Goal: Information Seeking & Learning: Check status

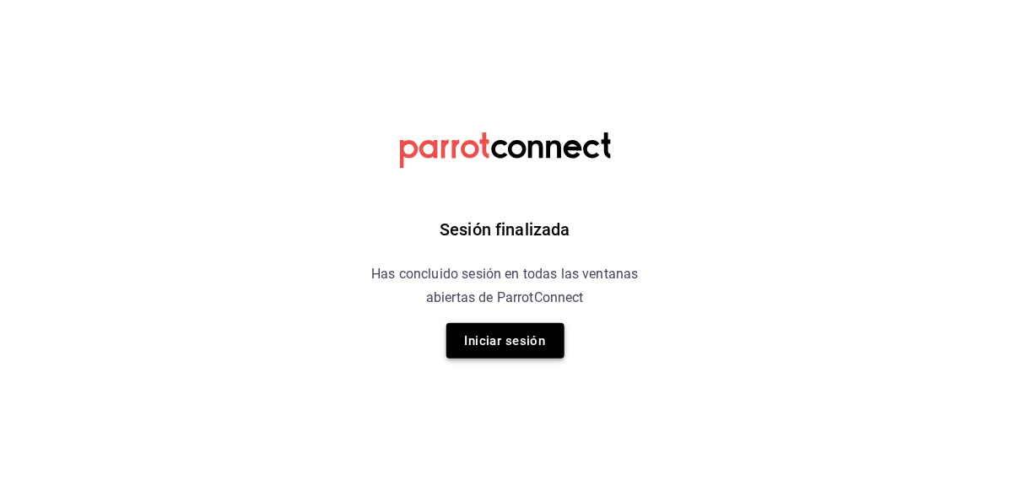
click at [530, 351] on button "Iniciar sesión" at bounding box center [505, 340] width 118 height 35
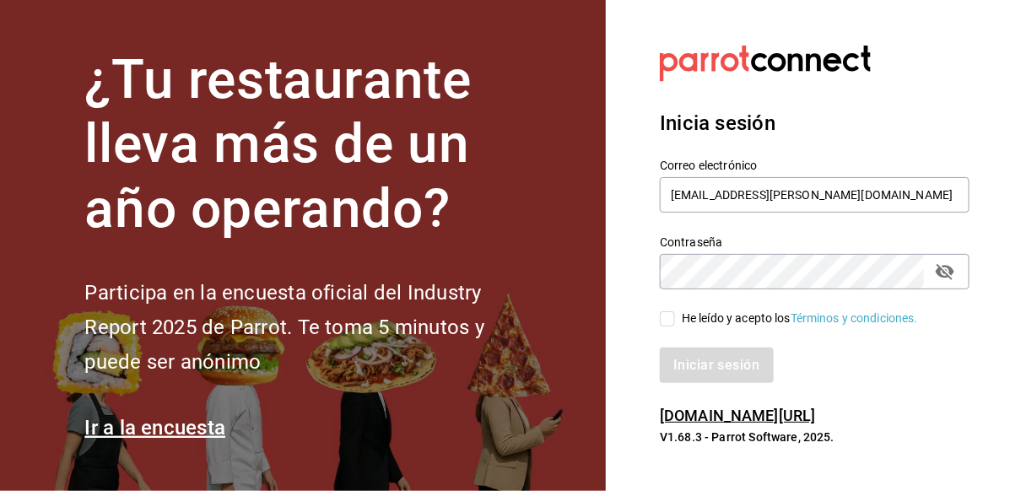
click at [714, 326] on div "He leído y acepto los Términos y condiciones." at bounding box center [800, 319] width 236 height 18
click at [675, 326] on input "He leído y acepto los Términos y condiciones." at bounding box center [667, 318] width 15 height 15
checkbox input "true"
click at [710, 356] on button "Iniciar sesión" at bounding box center [717, 365] width 115 height 35
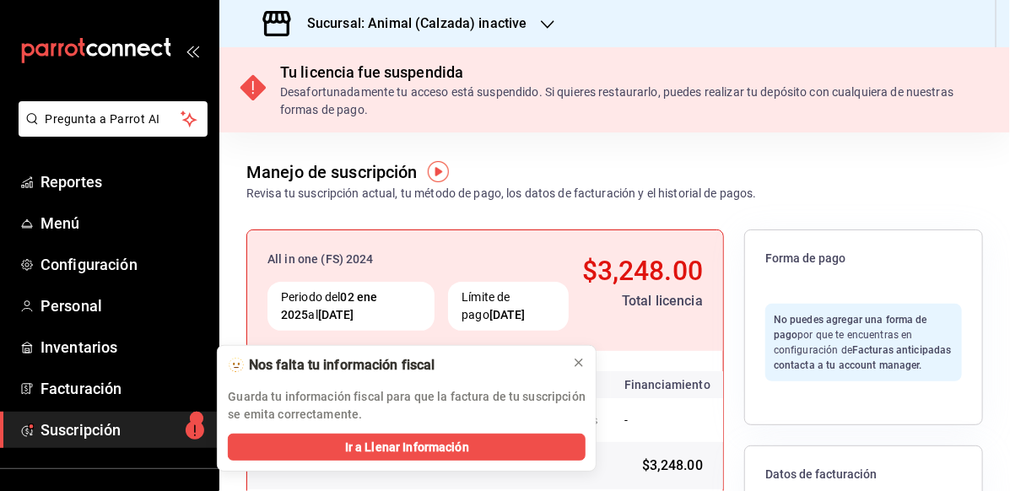
click at [516, 18] on h3 "Sucursal: Animal (Calzada) inactive" at bounding box center [411, 23] width 234 height 20
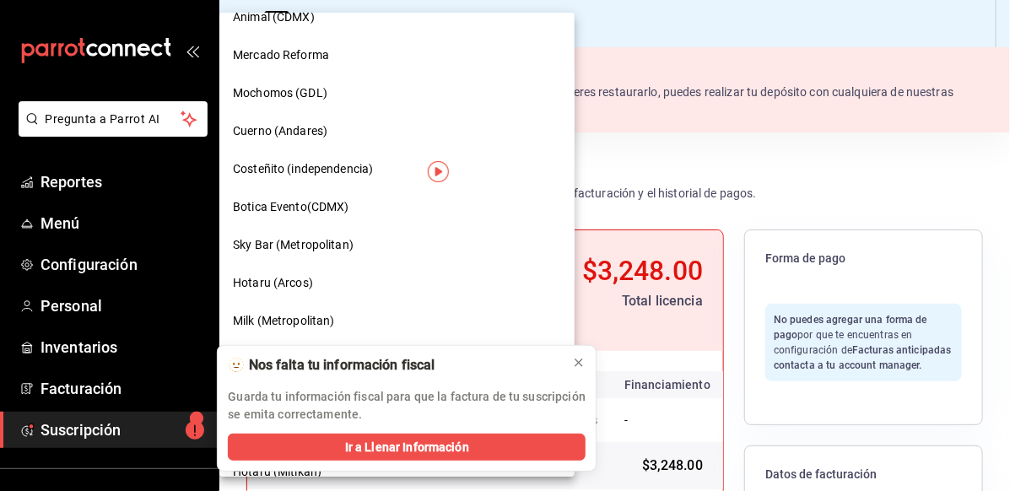
scroll to position [759, 0]
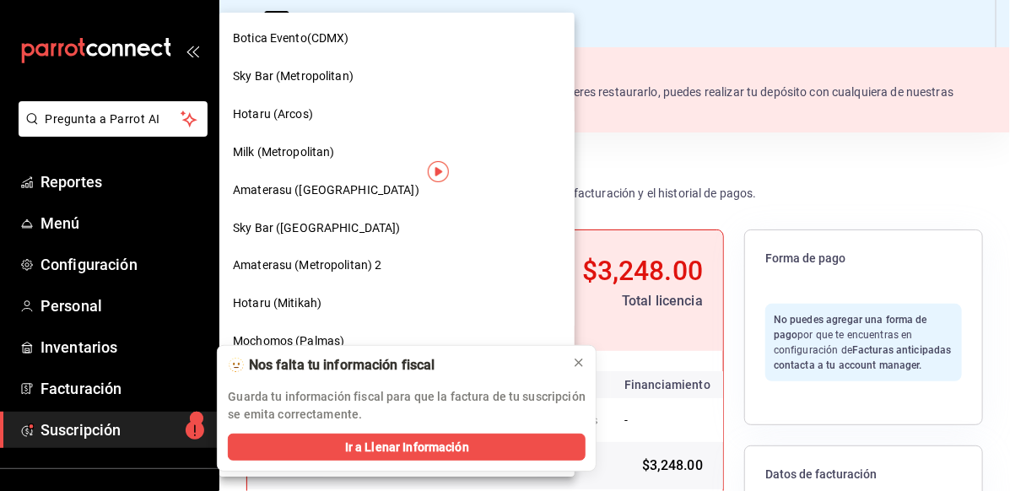
click at [276, 45] on span "Botica Evento(CDMX)" at bounding box center [291, 39] width 116 height 18
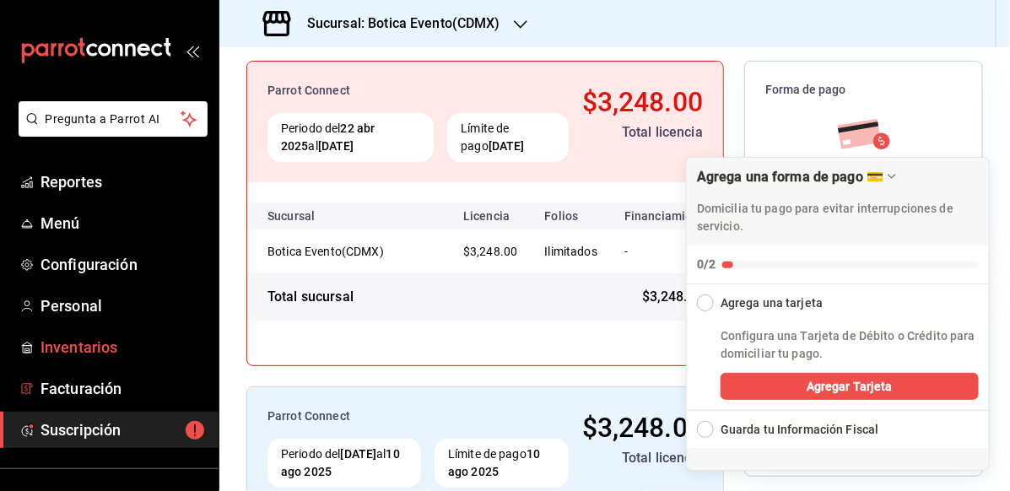
scroll to position [144, 0]
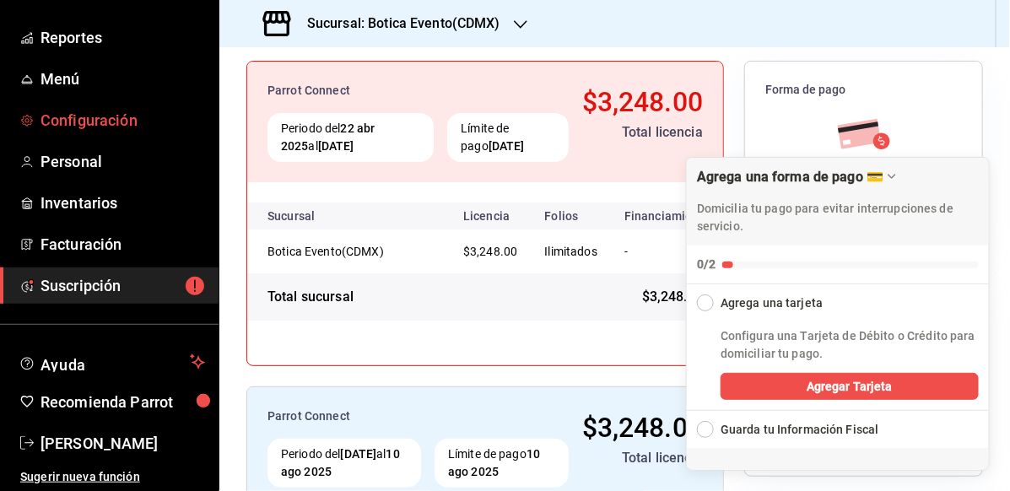
click at [138, 114] on span "Configuración" at bounding box center [122, 120] width 165 height 23
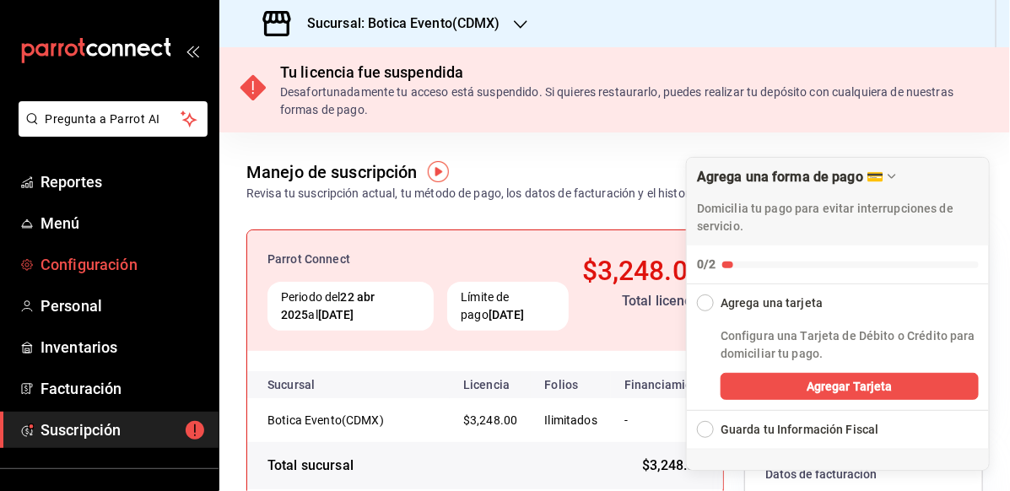
click at [132, 256] on span "Configuración" at bounding box center [122, 264] width 165 height 23
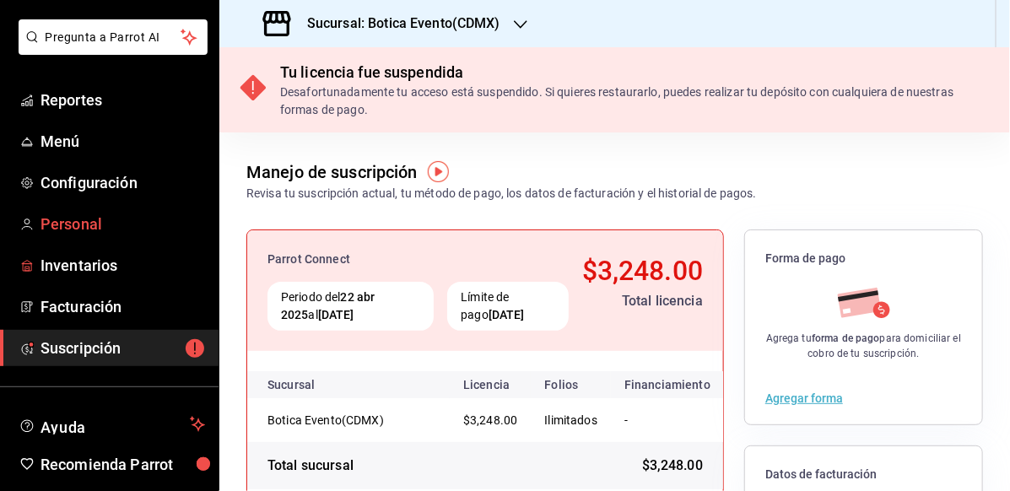
scroll to position [84, 0]
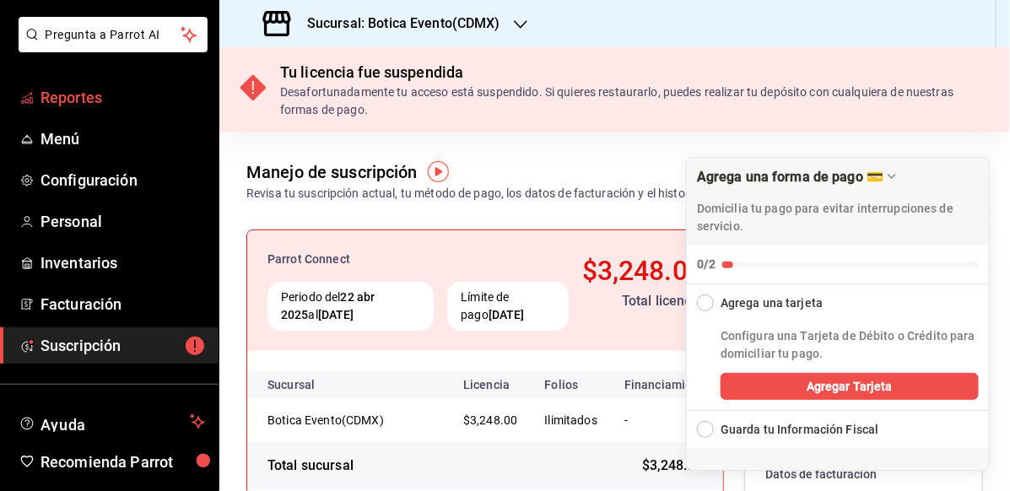
click at [88, 100] on span "Reportes" at bounding box center [122, 97] width 165 height 23
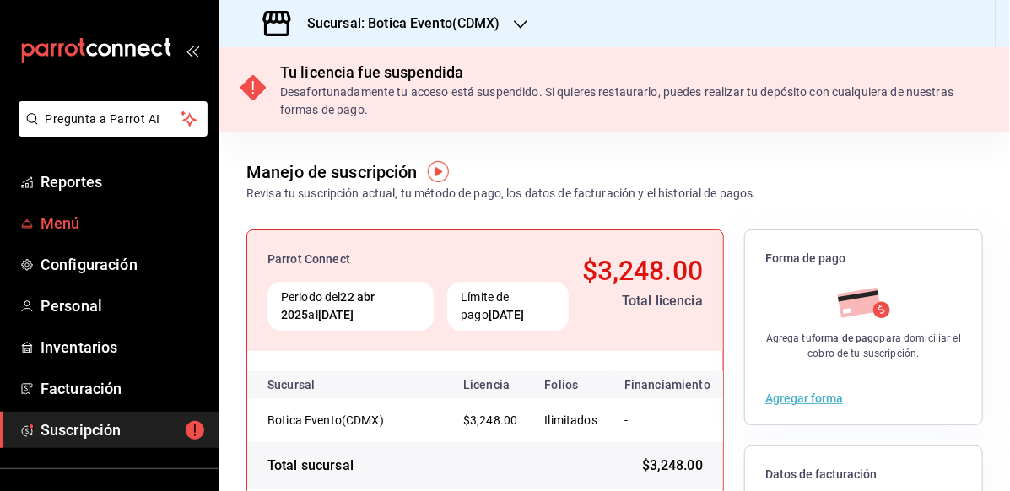
click at [78, 210] on link "Menú" at bounding box center [109, 223] width 219 height 36
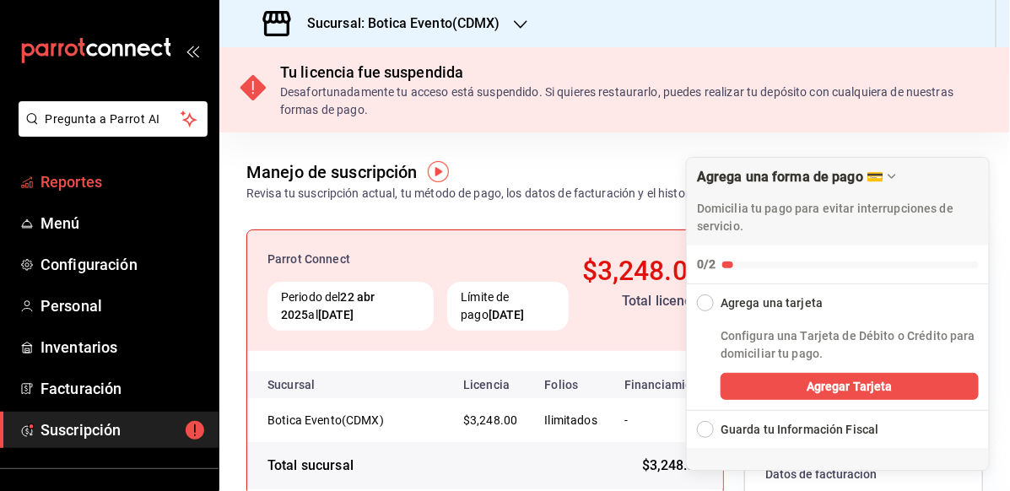
click at [101, 175] on span "Reportes" at bounding box center [122, 181] width 165 height 23
click at [479, 24] on h3 "Sucursal: Botica Evento(CDMX)" at bounding box center [397, 23] width 207 height 20
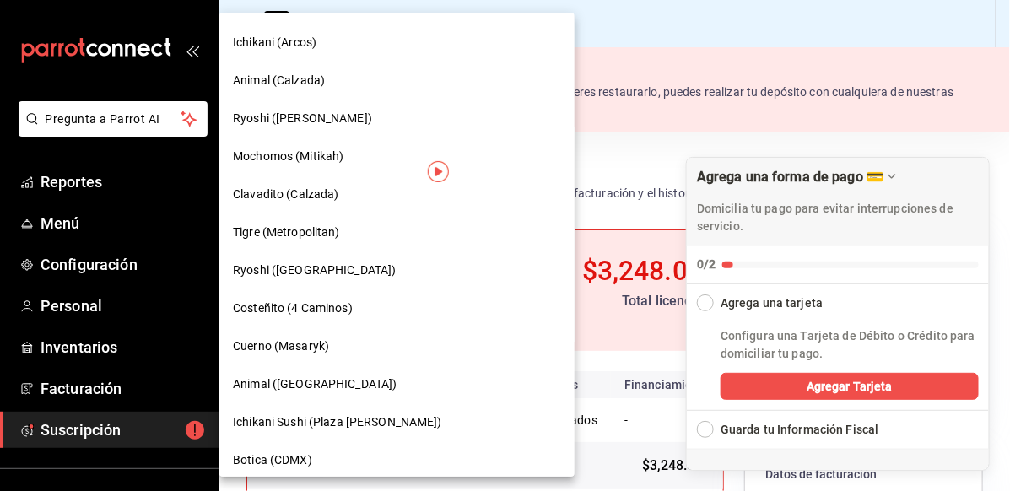
scroll to position [1180, 0]
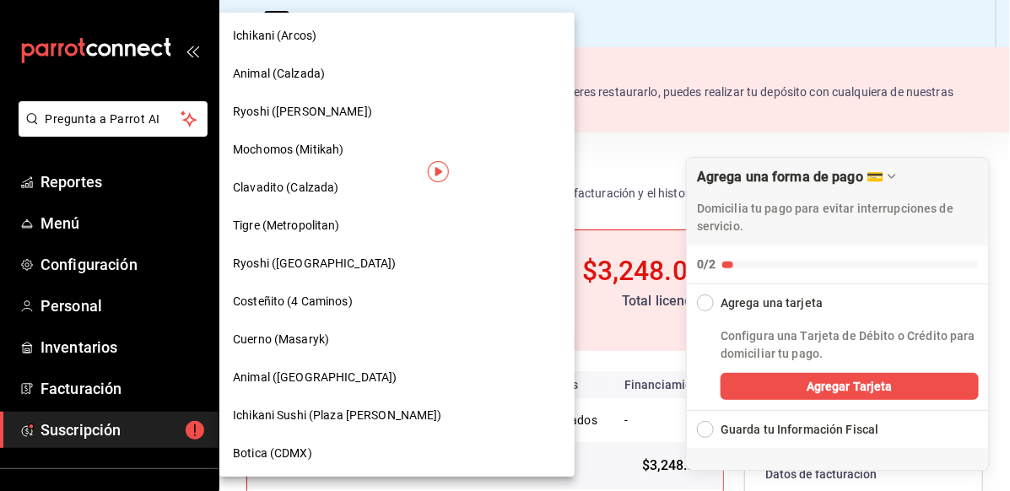
click at [338, 440] on div "Botica (CDMX)" at bounding box center [396, 454] width 355 height 38
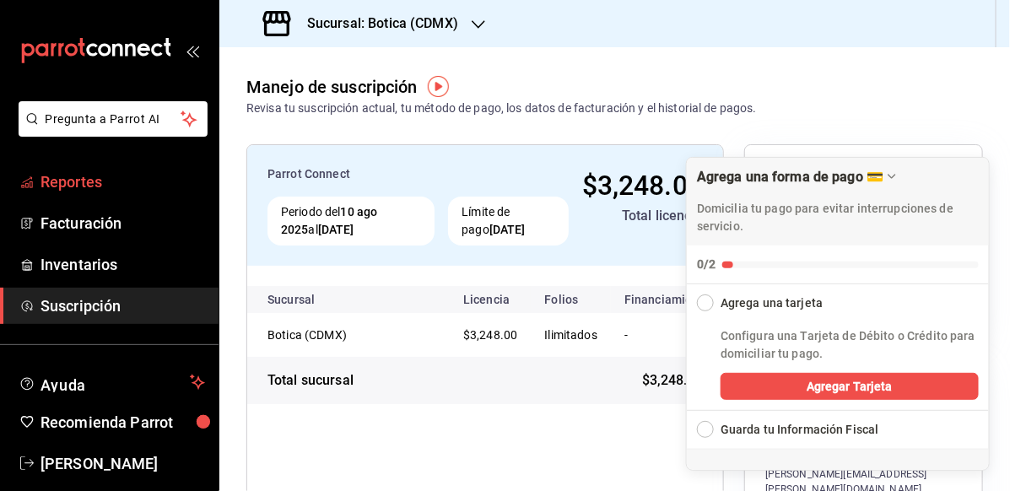
click at [67, 180] on span "Reportes" at bounding box center [122, 181] width 165 height 23
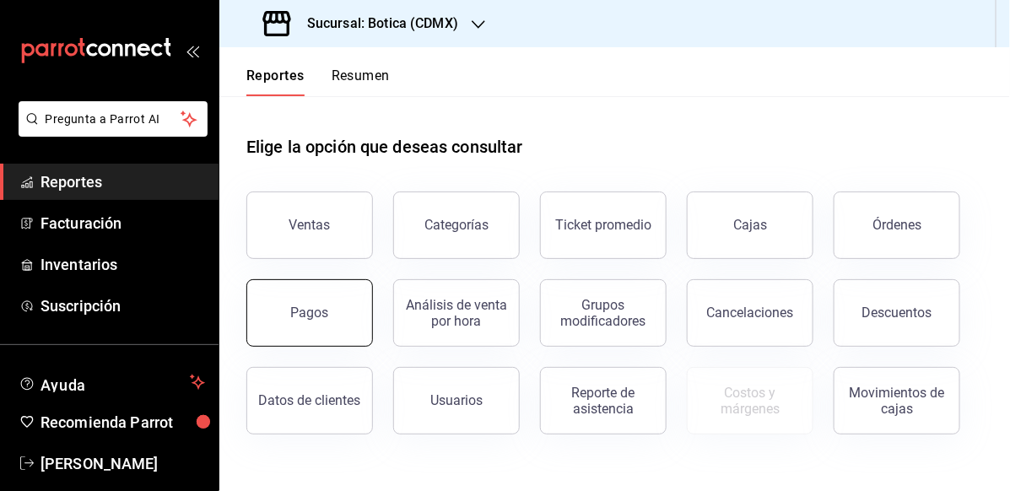
click at [338, 318] on button "Pagos" at bounding box center [309, 312] width 127 height 67
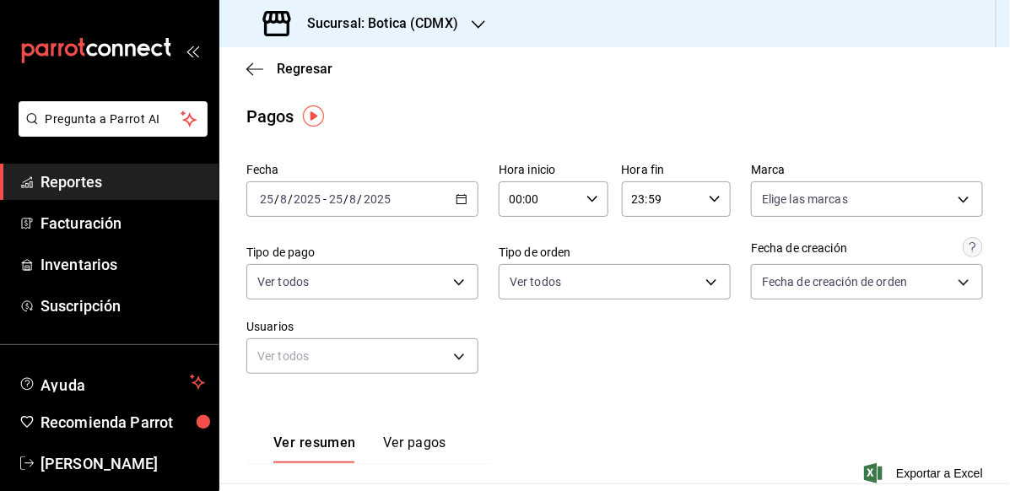
click at [466, 192] on div "[DATE] [DATE] - [DATE] [DATE]" at bounding box center [362, 198] width 232 height 35
click at [440, 196] on div "[DATE] [DATE] - [DATE] [DATE]" at bounding box center [362, 198] width 232 height 35
click at [458, 197] on icon "button" at bounding box center [462, 199] width 12 height 12
click at [280, 197] on input "8" at bounding box center [283, 198] width 8 height 13
click at [460, 200] on icon "button" at bounding box center [462, 199] width 12 height 12
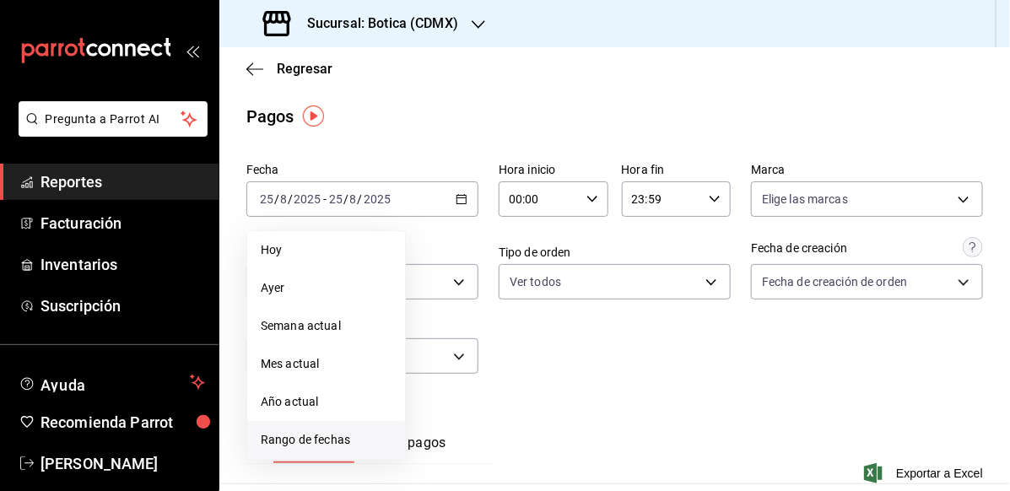
click at [364, 431] on span "Rango de fechas" at bounding box center [326, 440] width 131 height 18
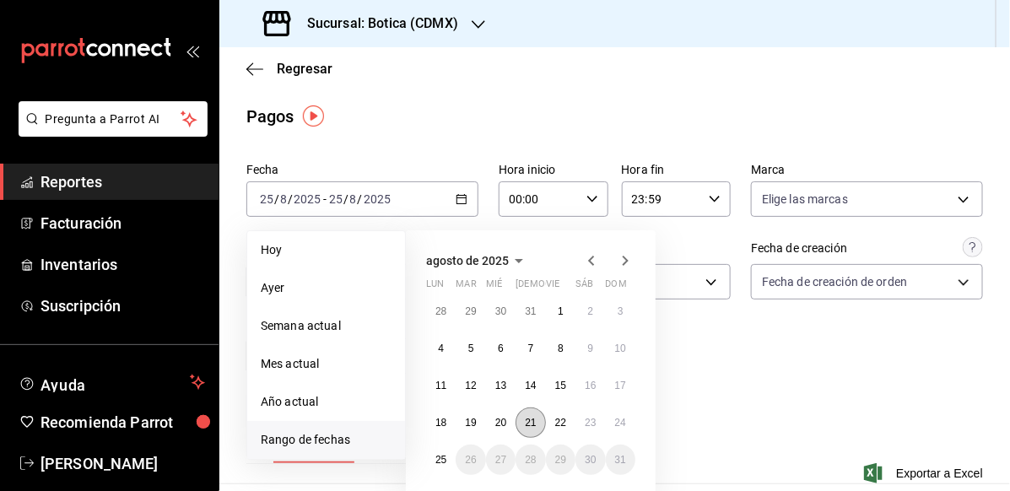
click at [530, 424] on abbr "21" at bounding box center [530, 423] width 11 height 12
click at [556, 418] on abbr "22" at bounding box center [560, 423] width 11 height 12
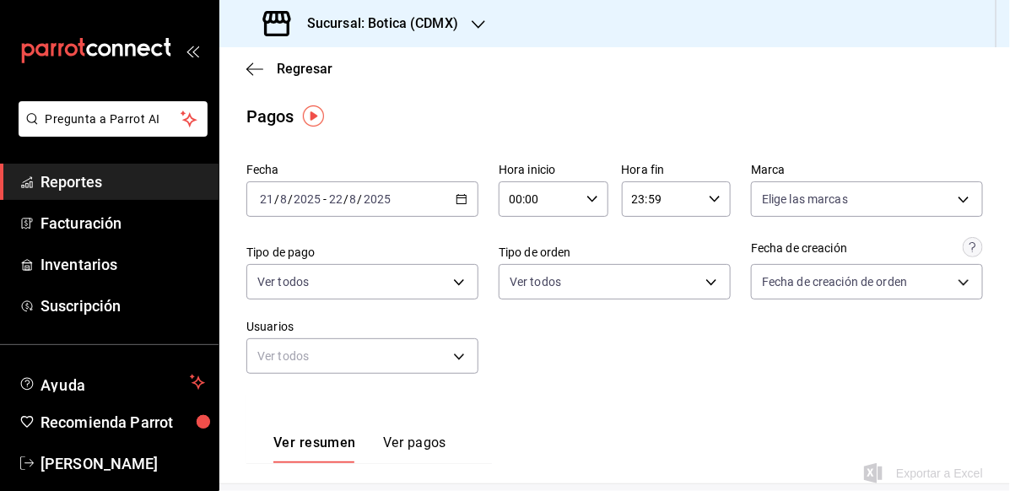
click at [567, 204] on input "00:00" at bounding box center [539, 199] width 81 height 34
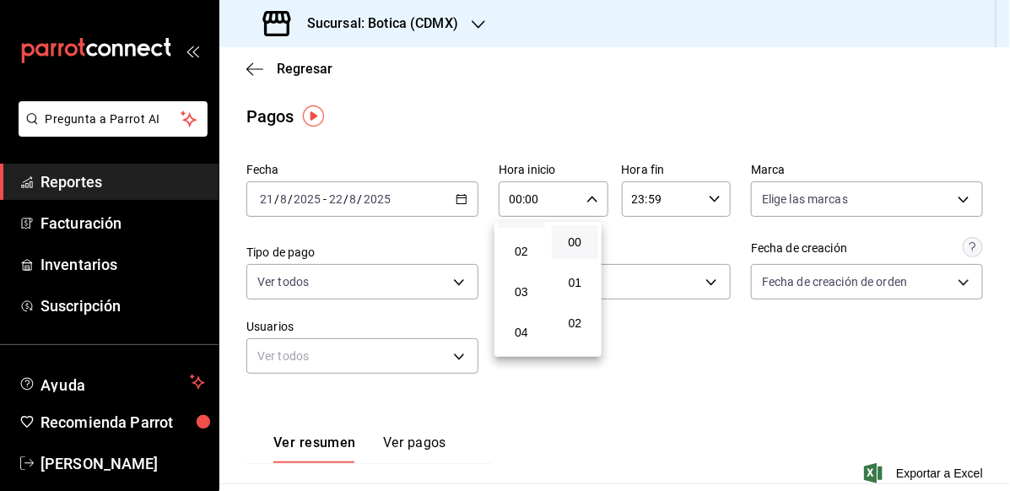
scroll to position [169, 0]
click at [528, 277] on span "05" at bounding box center [521, 275] width 27 height 13
type input "05:00"
click at [586, 239] on span "00" at bounding box center [575, 241] width 27 height 13
click at [688, 192] on div at bounding box center [505, 245] width 1010 height 491
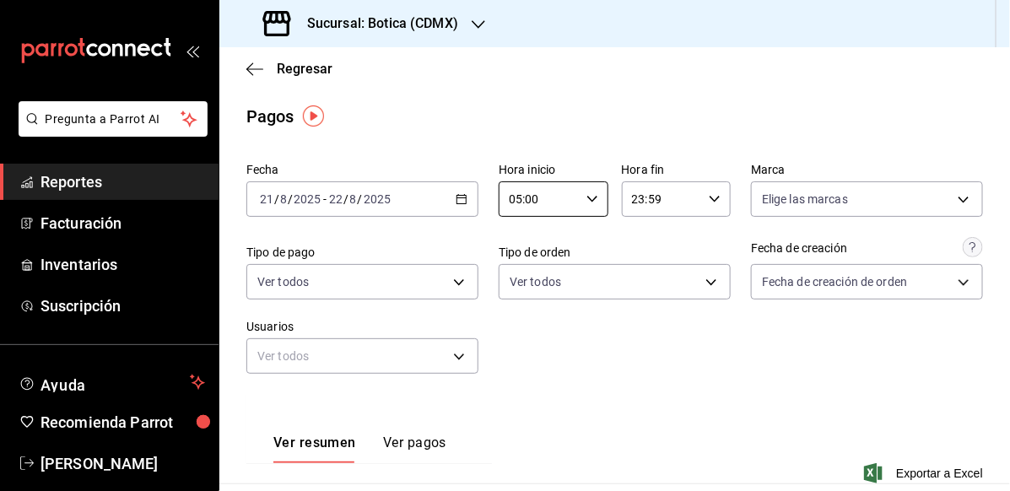
click at [688, 192] on input "23:59" at bounding box center [662, 199] width 81 height 34
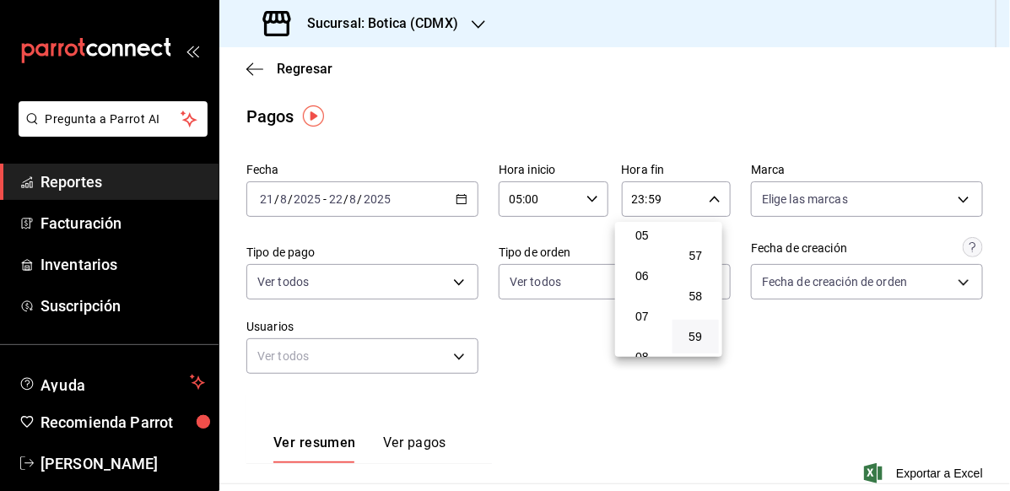
scroll to position [165, 0]
click at [644, 283] on span "05" at bounding box center [642, 279] width 27 height 13
click at [690, 242] on span "00" at bounding box center [696, 241] width 27 height 13
type input "05:00"
click at [707, 235] on span "00" at bounding box center [696, 241] width 27 height 13
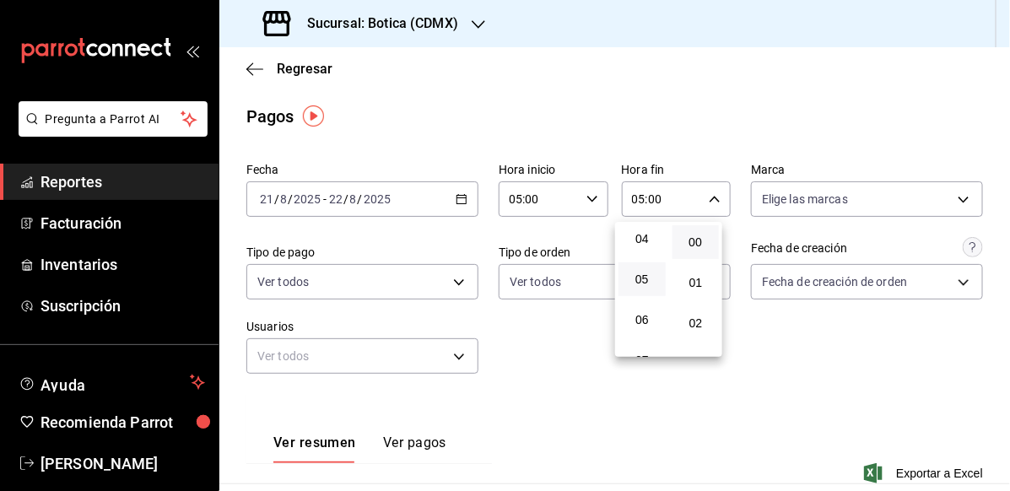
click at [715, 131] on div at bounding box center [505, 245] width 1010 height 491
click at [440, 204] on div "[DATE] [DATE] - [DATE] [DATE]" at bounding box center [362, 198] width 232 height 35
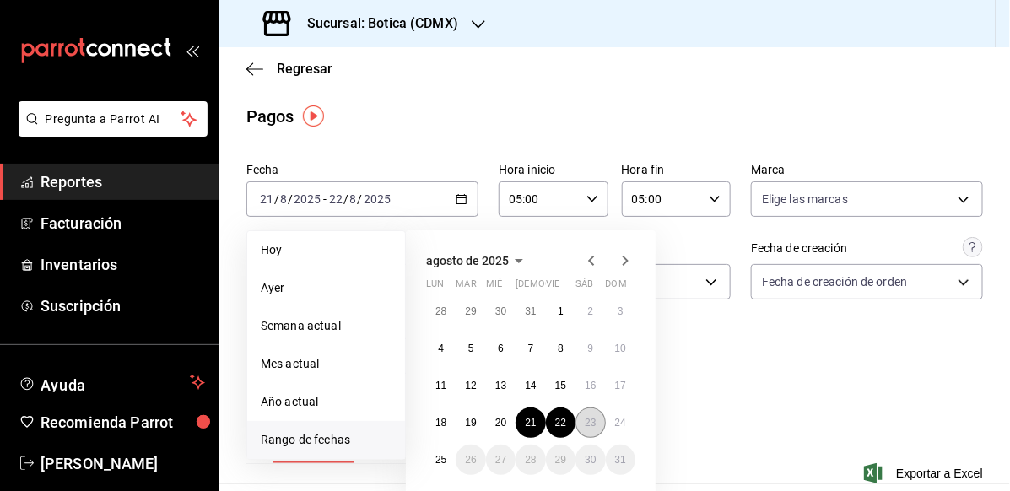
click at [590, 424] on abbr "23" at bounding box center [590, 423] width 11 height 12
click at [625, 422] on abbr "24" at bounding box center [620, 423] width 11 height 12
type input "00:00"
type input "23:59"
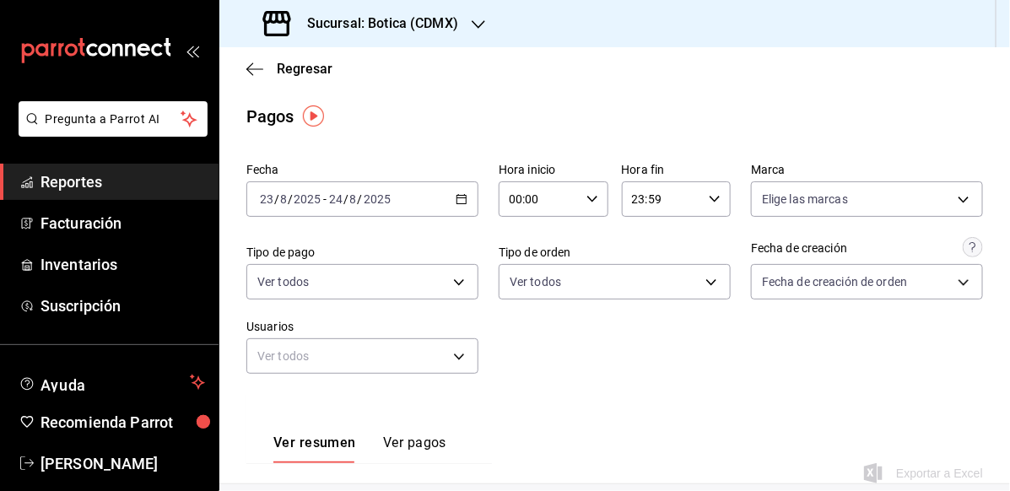
click at [396, 202] on div "[DATE] [DATE] - [DATE] [DATE]" at bounding box center [362, 198] width 232 height 35
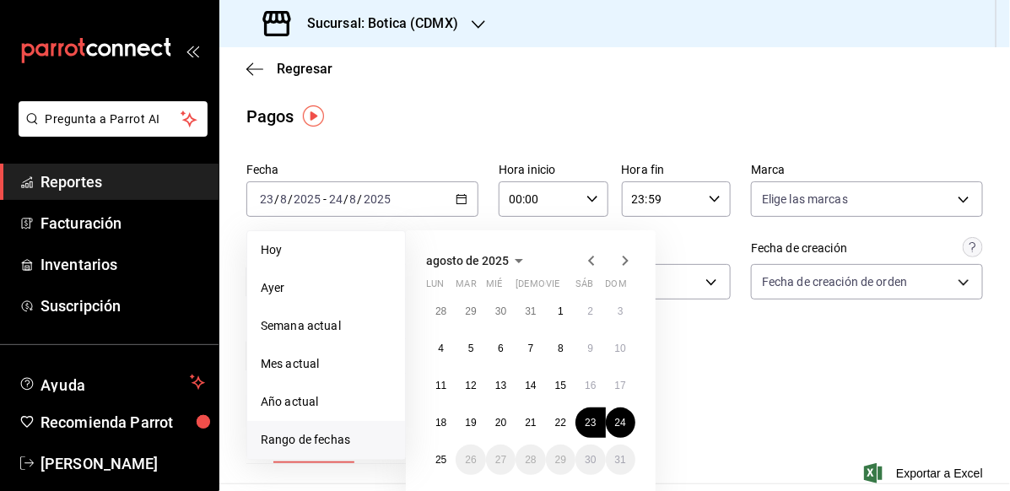
click at [594, 186] on div "00:00 Hora inicio" at bounding box center [554, 198] width 110 height 35
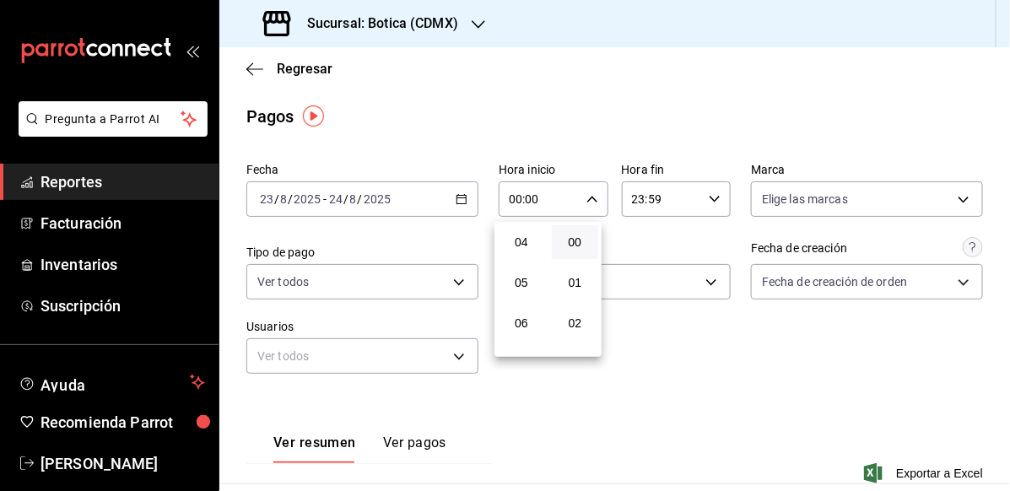
scroll to position [169, 0]
click at [525, 273] on span "05" at bounding box center [521, 275] width 27 height 13
type input "05:00"
click at [584, 236] on span "00" at bounding box center [575, 241] width 27 height 13
click at [676, 199] on div at bounding box center [505, 245] width 1010 height 491
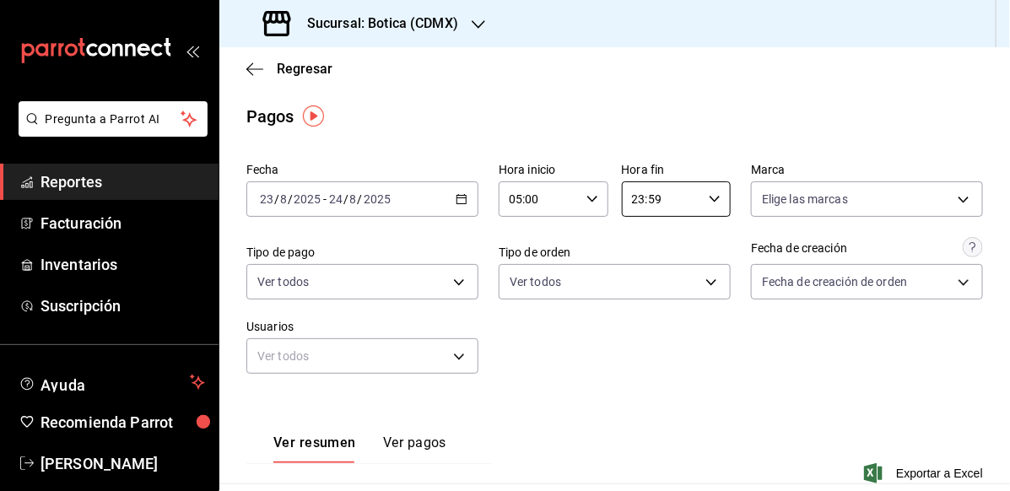
click at [676, 199] on input "23:59" at bounding box center [662, 199] width 81 height 34
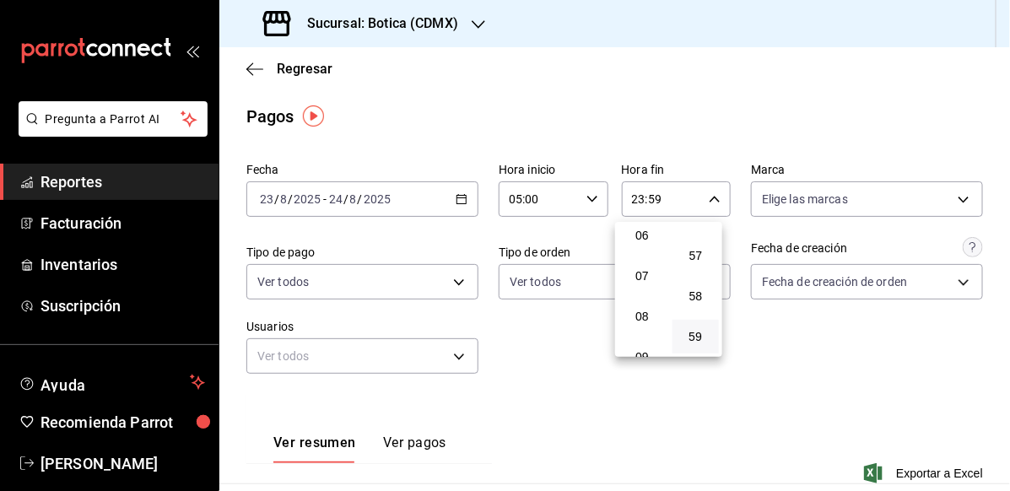
scroll to position [165, 0]
click at [652, 281] on span "05" at bounding box center [642, 279] width 27 height 13
click at [692, 251] on button "00" at bounding box center [695, 242] width 47 height 34
type input "05:00"
click at [933, 373] on div at bounding box center [505, 245] width 1010 height 491
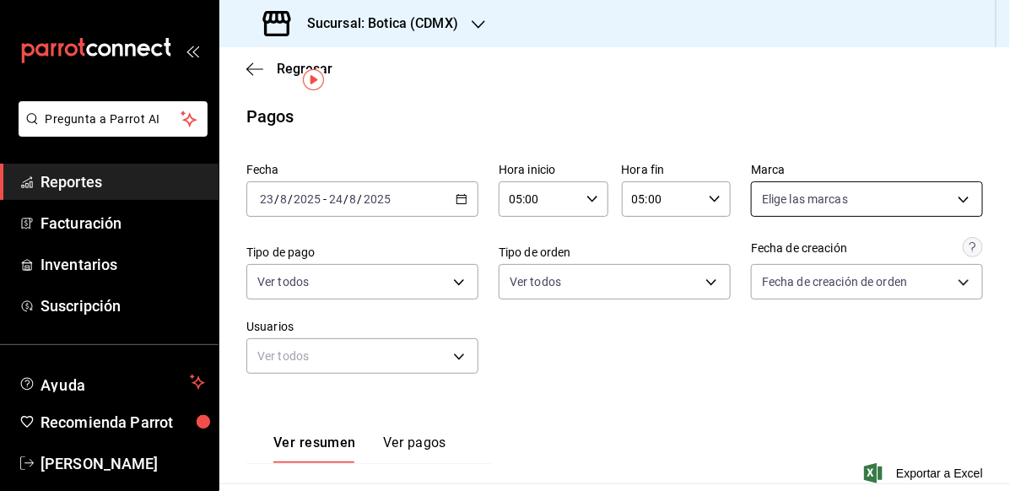
scroll to position [347, 0]
